Goal: Transaction & Acquisition: Purchase product/service

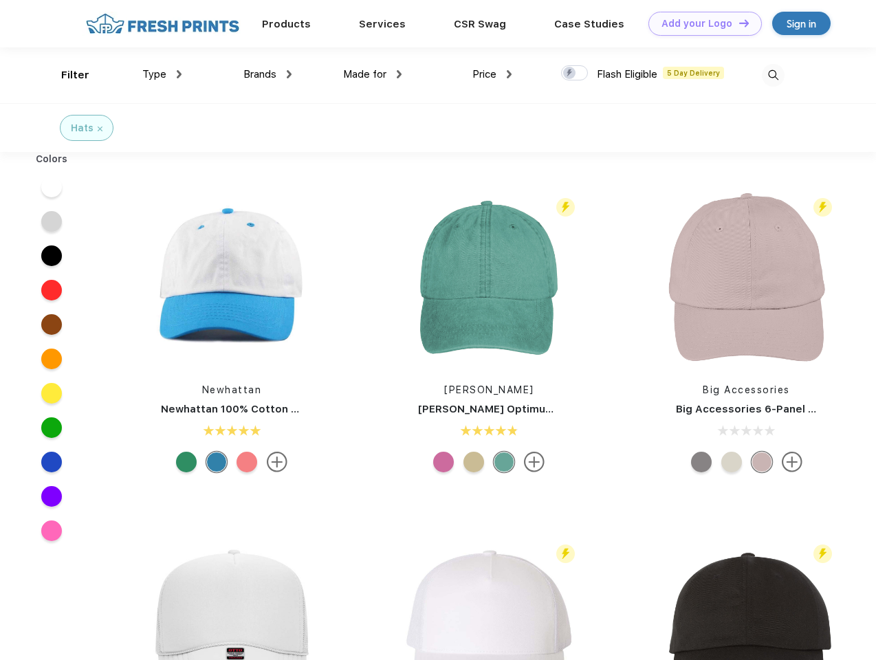
scroll to position [1, 0]
click at [700, 23] on link "Add your Logo Design Tool" at bounding box center [706, 24] width 114 height 24
click at [0, 0] on div "Design Tool" at bounding box center [0, 0] width 0 height 0
click at [738, 23] on link "Add your Logo Design Tool" at bounding box center [706, 24] width 114 height 24
click at [66, 75] on div "Filter" at bounding box center [75, 75] width 28 height 16
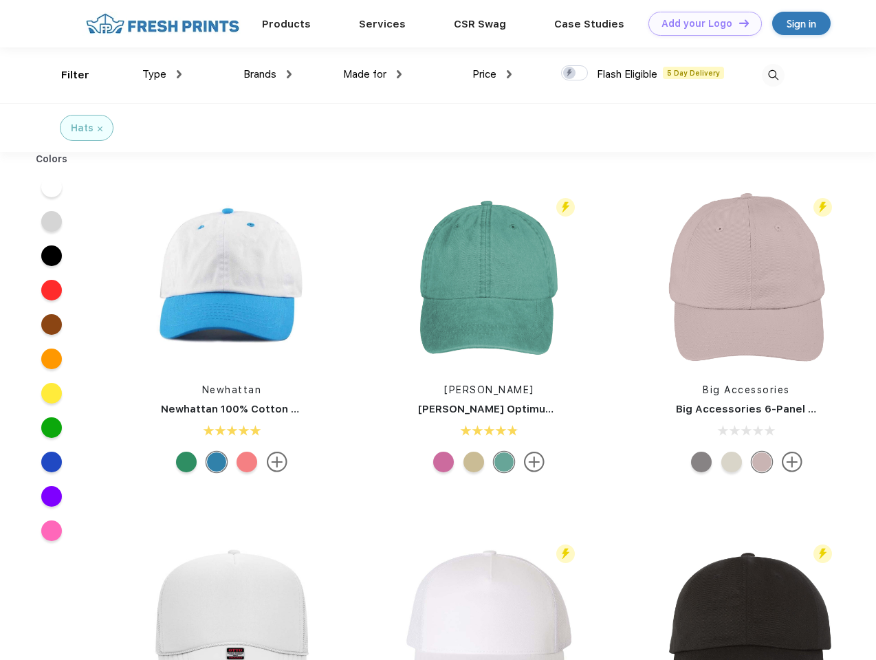
click at [162, 74] on span "Type" at bounding box center [154, 74] width 24 height 12
click at [268, 74] on span "Brands" at bounding box center [260, 74] width 33 height 12
click at [373, 74] on span "Made for" at bounding box center [364, 74] width 43 height 12
click at [493, 74] on span "Price" at bounding box center [485, 74] width 24 height 12
click at [575, 74] on div at bounding box center [574, 72] width 27 height 15
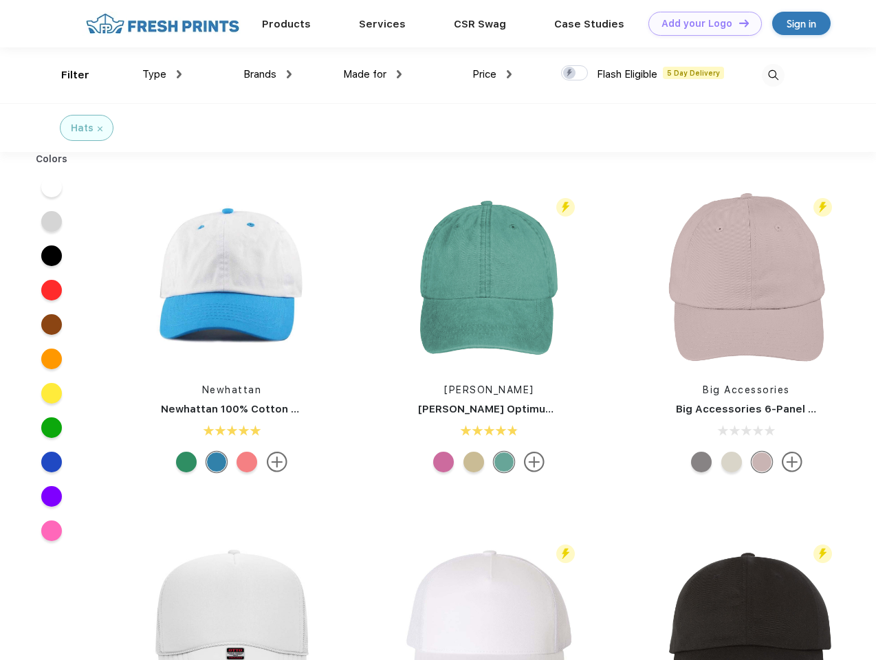
click at [570, 74] on input "checkbox" at bounding box center [565, 69] width 9 height 9
click at [773, 75] on img at bounding box center [773, 75] width 23 height 23
